Goal: Communication & Community: Answer question/provide support

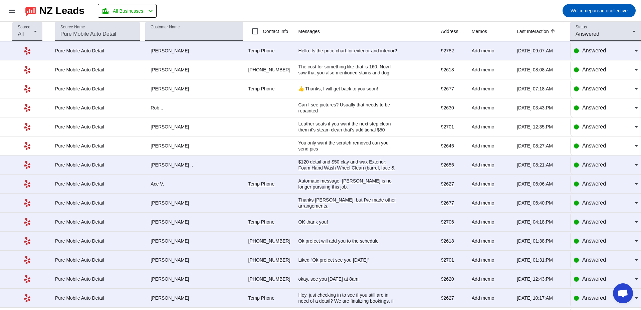
scroll to position [1185, 0]
click at [382, 51] on div "Hello. Is the price chart for exterior and interior?" at bounding box center [348, 51] width 100 height 6
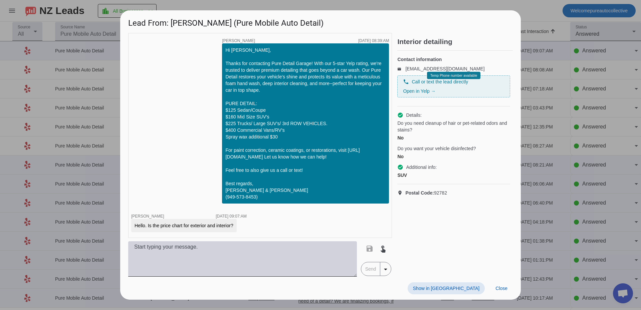
click at [271, 275] on textarea at bounding box center [242, 258] width 229 height 35
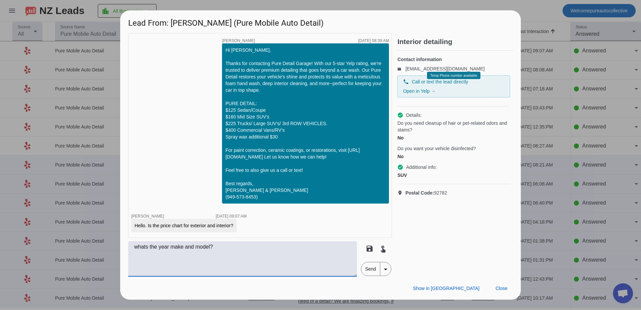
type textarea "whats the year make and model?"
click at [369, 270] on span "Send" at bounding box center [370, 268] width 19 height 13
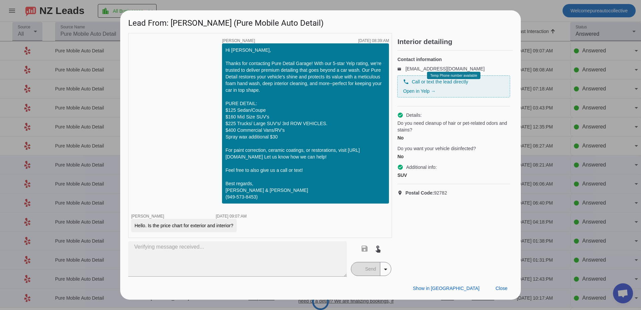
scroll to position [8, 0]
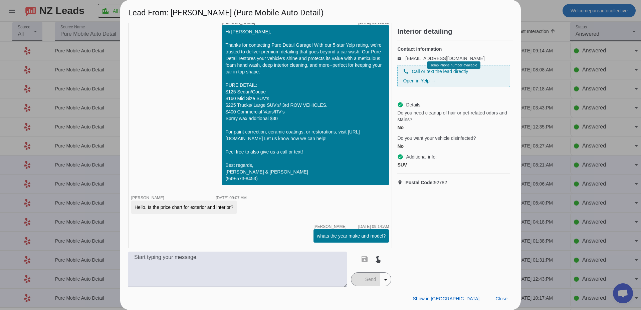
click at [82, 165] on div at bounding box center [320, 155] width 641 height 310
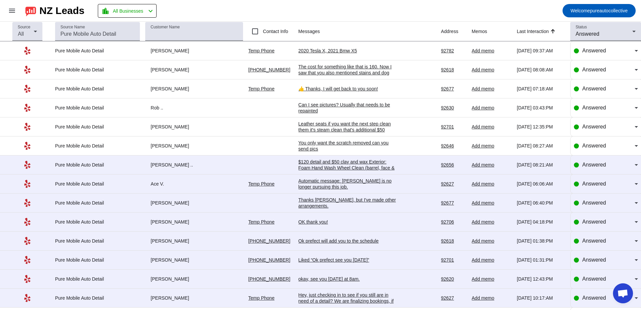
click at [330, 54] on td "2020 Tesla X, 2021 Bmw X5 [DATE] 09:37:AM" at bounding box center [369, 50] width 142 height 19
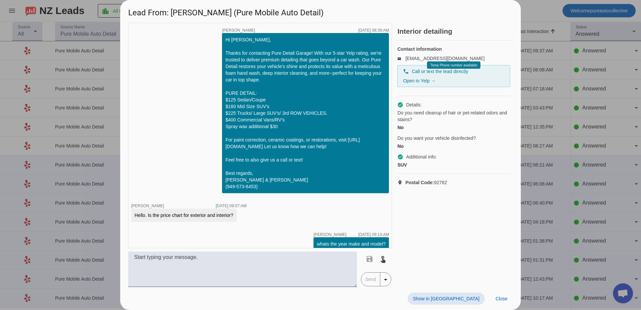
scroll to position [37, 0]
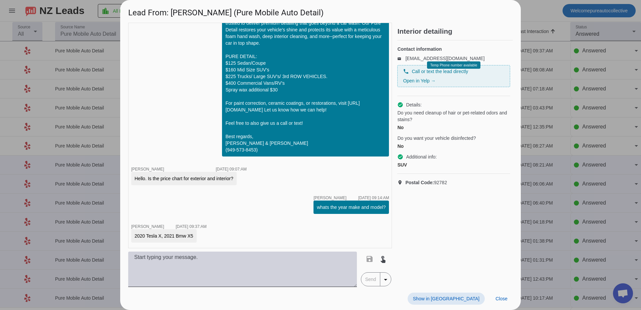
click at [249, 269] on textarea at bounding box center [242, 269] width 229 height 35
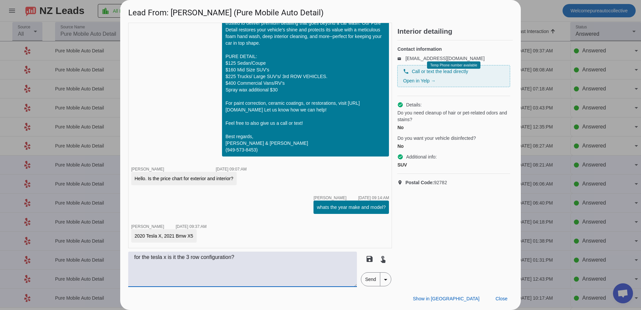
type textarea "for the tesla x is it the 3 row configuration?"
click at [368, 283] on span "Send" at bounding box center [370, 279] width 19 height 13
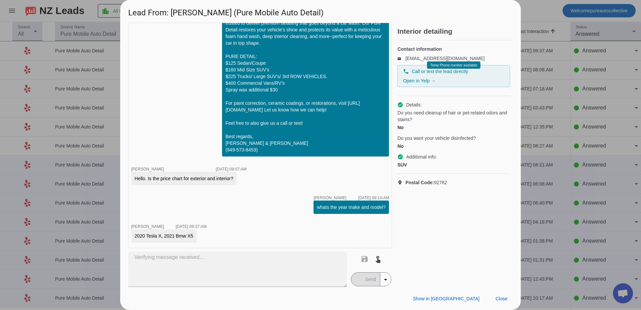
click at [62, 150] on div at bounding box center [320, 155] width 641 height 310
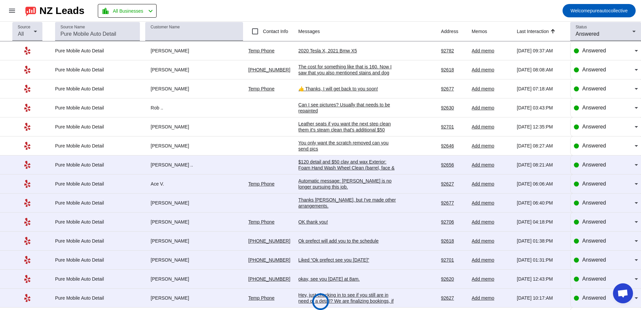
click at [319, 50] on div "2020 Tesla X, 2021 Bmw X5" at bounding box center [348, 51] width 100 height 6
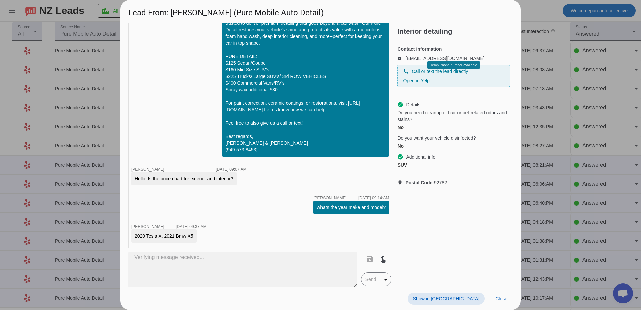
scroll to position [65, 0]
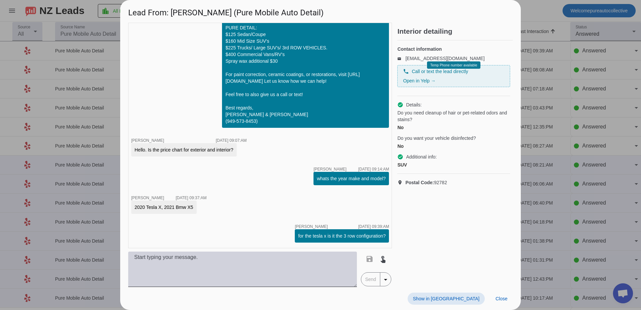
click at [166, 266] on textarea at bounding box center [242, 269] width 229 height 35
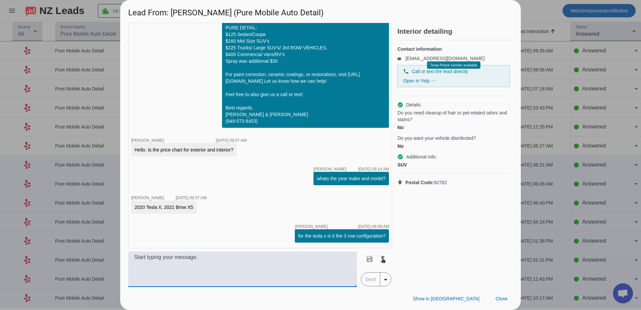
click at [50, 164] on div at bounding box center [320, 155] width 641 height 310
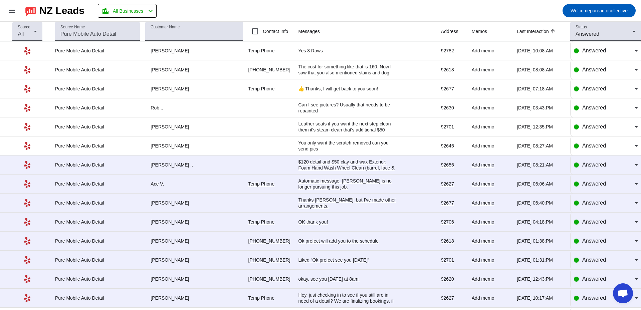
click at [304, 50] on div "Yes 3 Rows" at bounding box center [348, 51] width 100 height 6
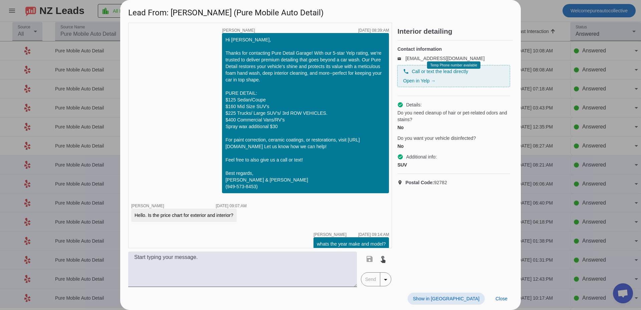
scroll to position [94, 0]
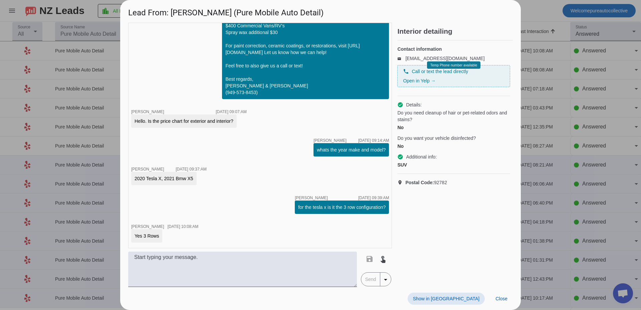
click at [236, 298] on div "Show in Yelp Close" at bounding box center [320, 298] width 400 height 23
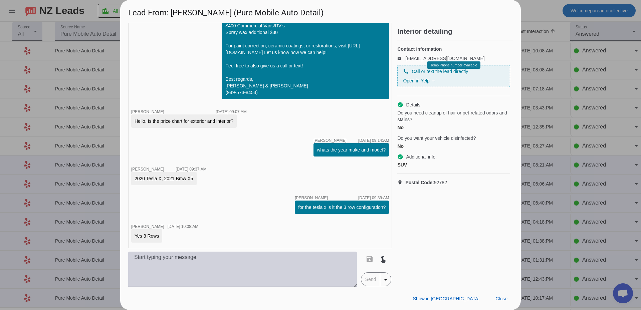
click at [237, 266] on textarea at bounding box center [242, 269] width 229 height 35
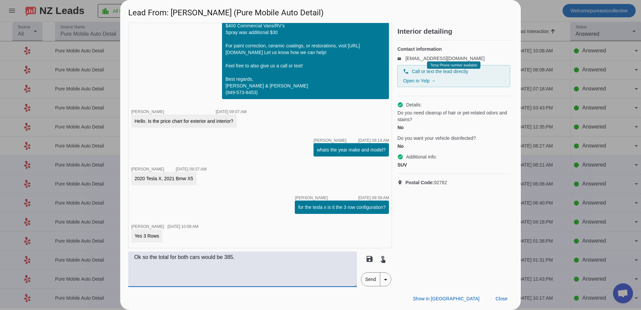
type textarea "Ok so the total for both cars would be 385."
click at [370, 279] on span "Send" at bounding box center [370, 279] width 19 height 13
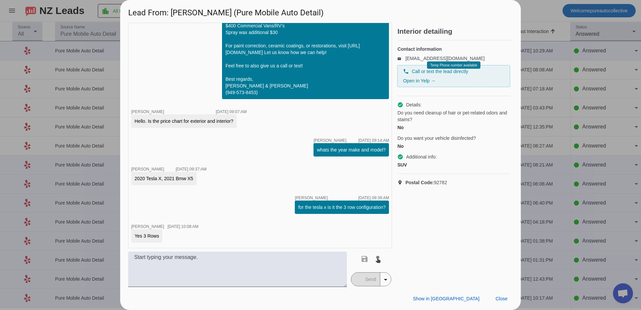
scroll to position [123, 0]
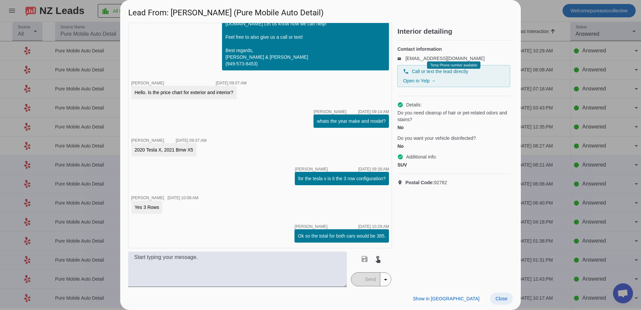
click at [502, 297] on span "Close" at bounding box center [501, 298] width 12 height 5
